Goal: Find specific page/section: Find specific page/section

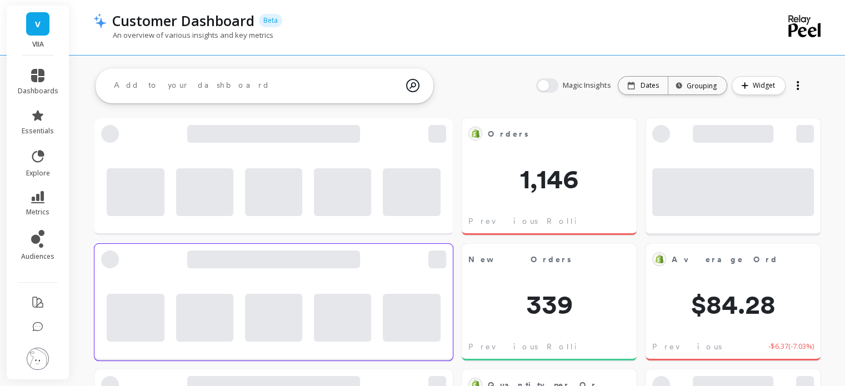
click at [37, 236] on icon at bounding box center [35, 239] width 9 height 9
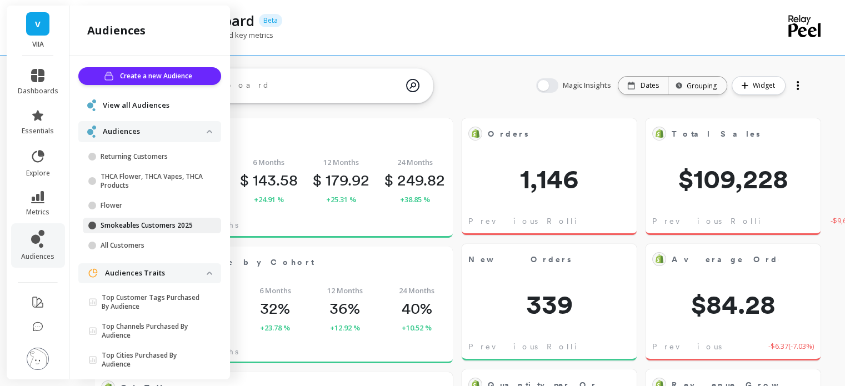
click at [138, 231] on link "Smokeables Customers 2025" at bounding box center [152, 226] width 138 height 16
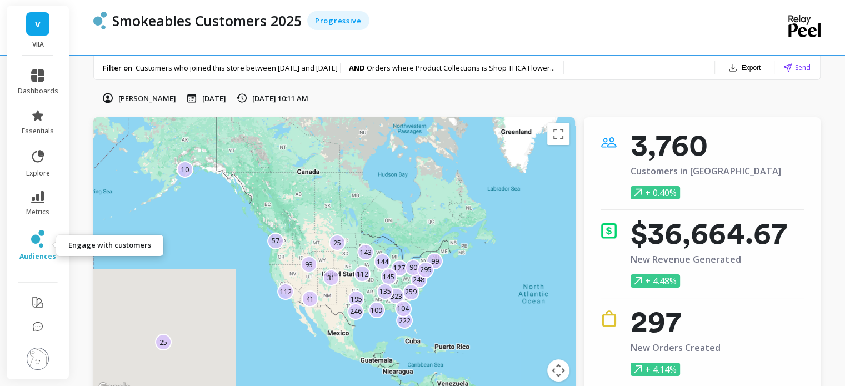
click at [38, 244] on icon at bounding box center [37, 239] width 13 height 18
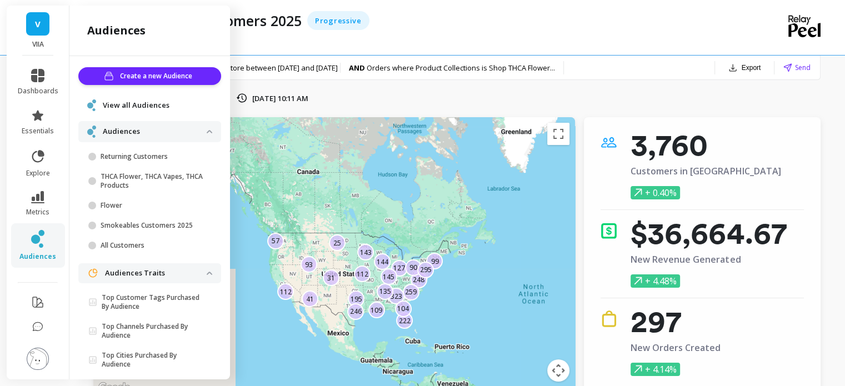
click at [140, 107] on span "View all Audiences" at bounding box center [136, 105] width 67 height 11
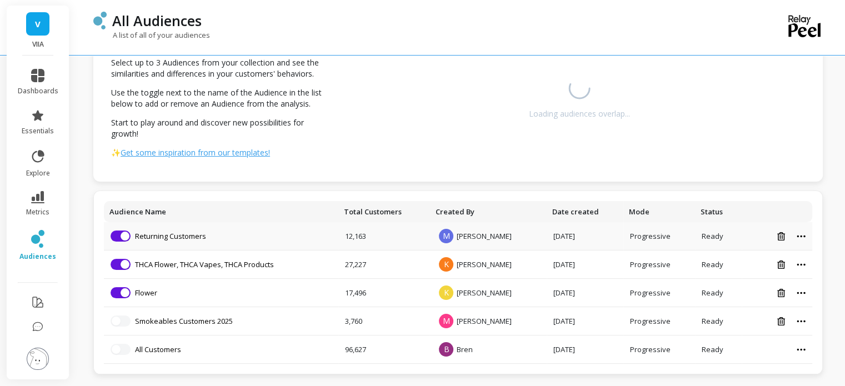
scroll to position [63, 0]
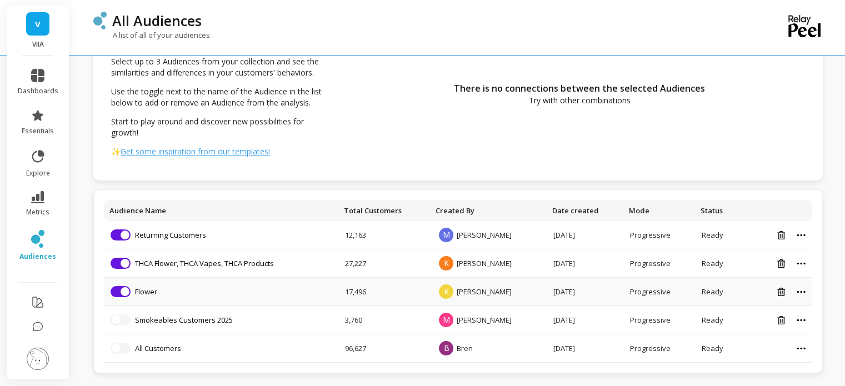
click at [157, 296] on p "Flower" at bounding box center [146, 292] width 22 height 10
click at [153, 293] on link "Flower" at bounding box center [146, 292] width 22 height 10
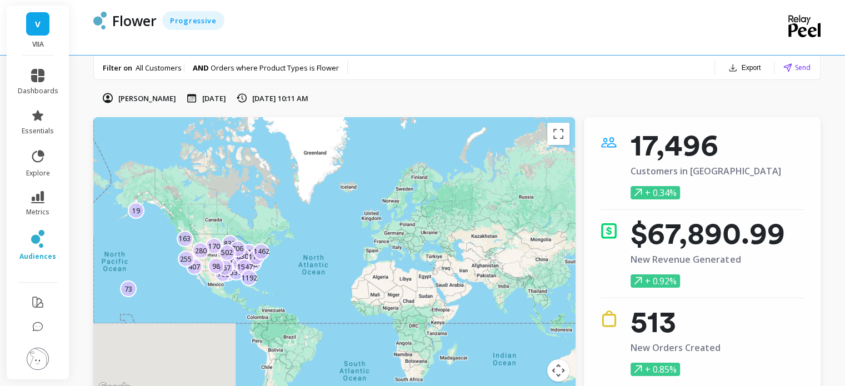
click at [299, 63] on span "Orders where Product Types is Flower" at bounding box center [275, 68] width 128 height 10
